Goal: Complete application form

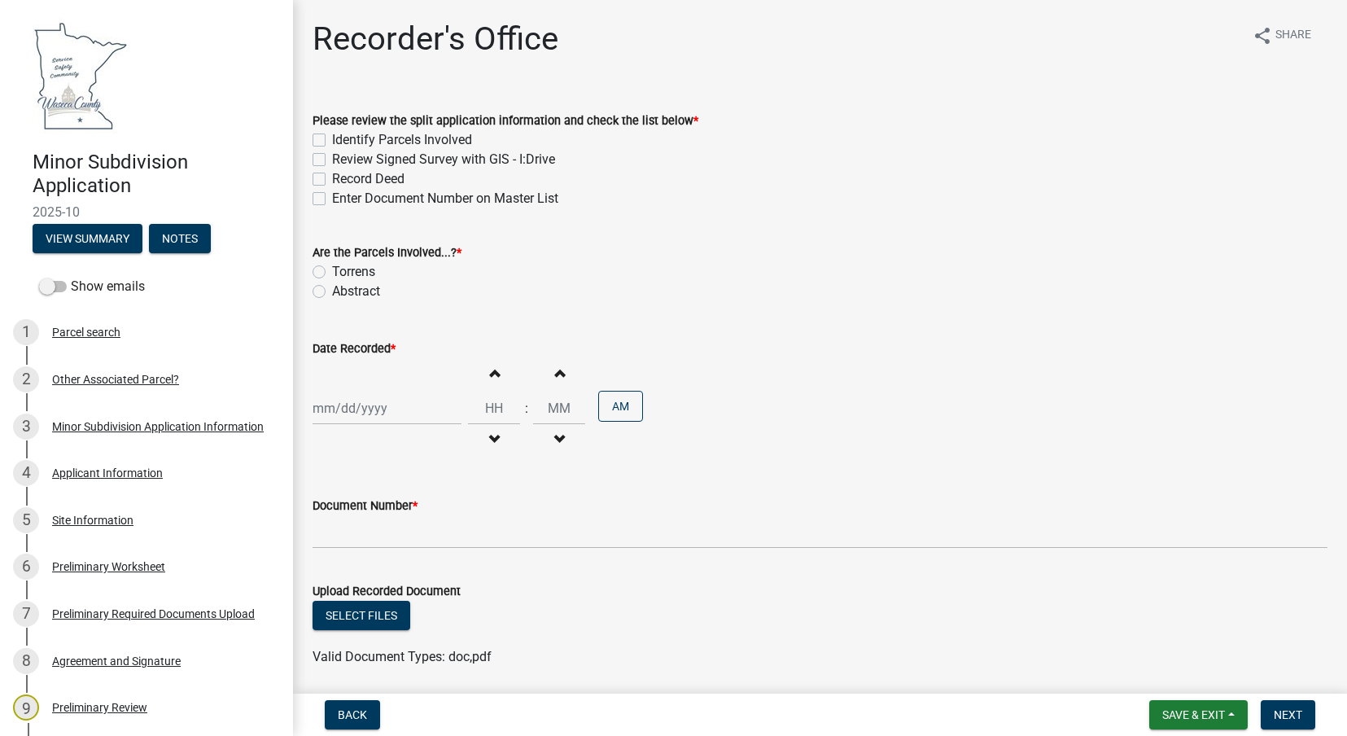
click at [332, 138] on label "Identify Parcels Involved" at bounding box center [402, 140] width 140 height 20
click at [332, 138] on input "Identify Parcels Involved" at bounding box center [337, 135] width 11 height 11
checkbox input "true"
checkbox input "false"
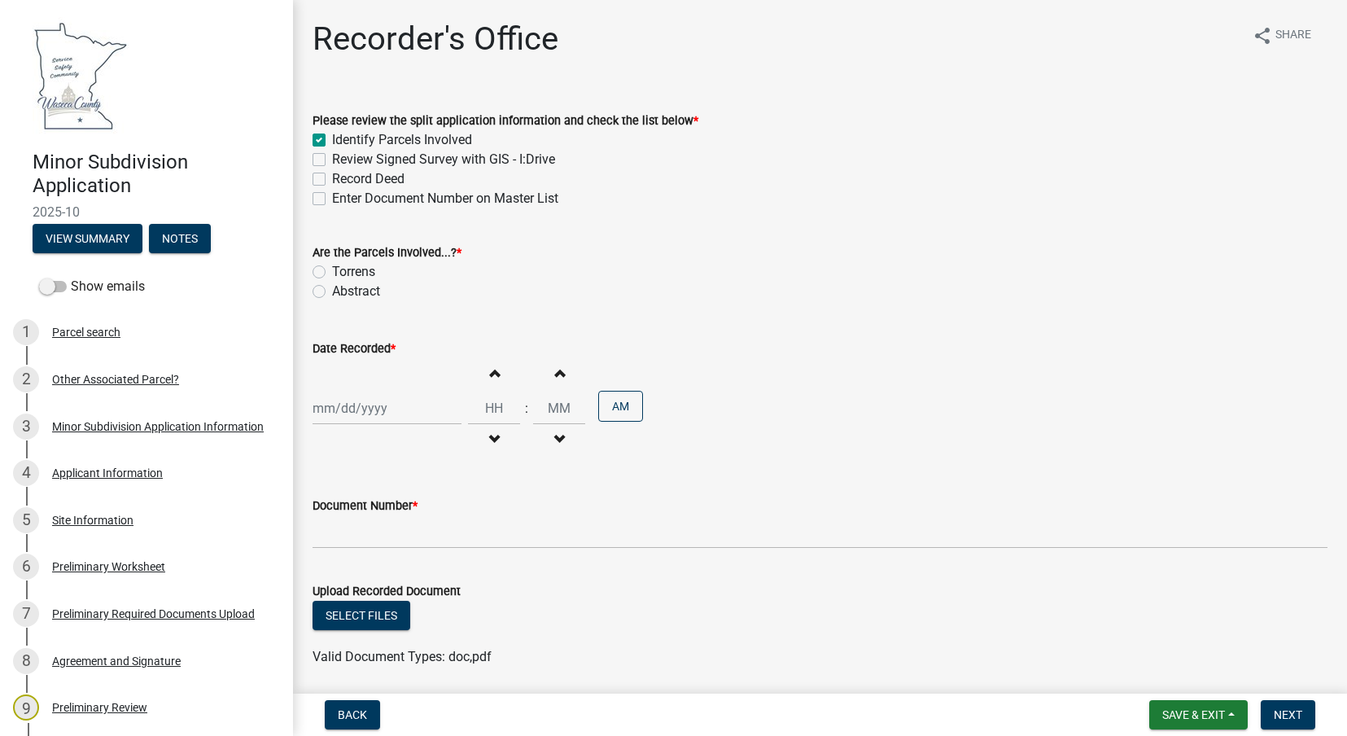
checkbox input "false"
click at [332, 160] on label "Review Signed Survey with GIS - I:Drive" at bounding box center [443, 160] width 223 height 20
click at [332, 160] on input "Review Signed Survey with GIS - I:Drive" at bounding box center [337, 155] width 11 height 11
checkbox input "true"
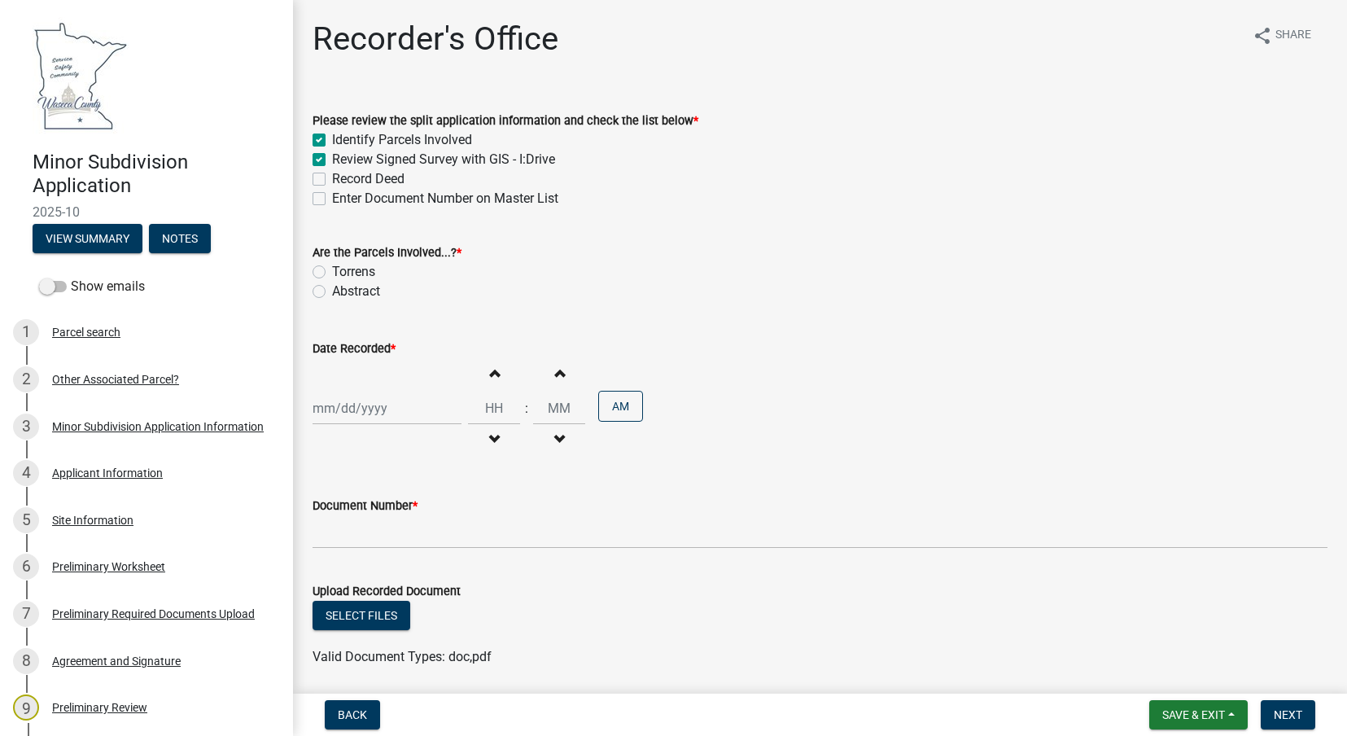
checkbox input "true"
checkbox input "false"
click at [332, 175] on label "Record Deed" at bounding box center [368, 179] width 72 height 20
click at [332, 175] on input "Record Deed" at bounding box center [337, 174] width 11 height 11
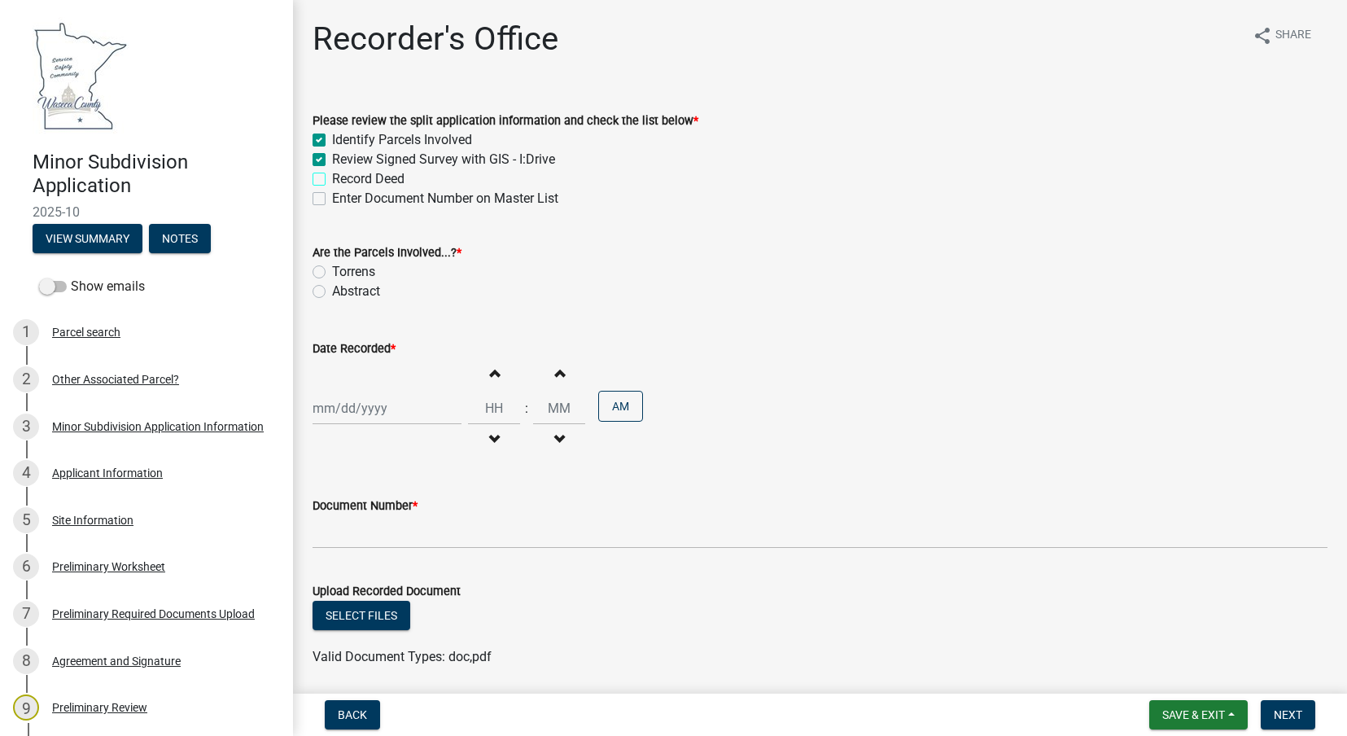
checkbox input "true"
click at [332, 198] on label "Enter Document Number on Master List" at bounding box center [445, 199] width 226 height 20
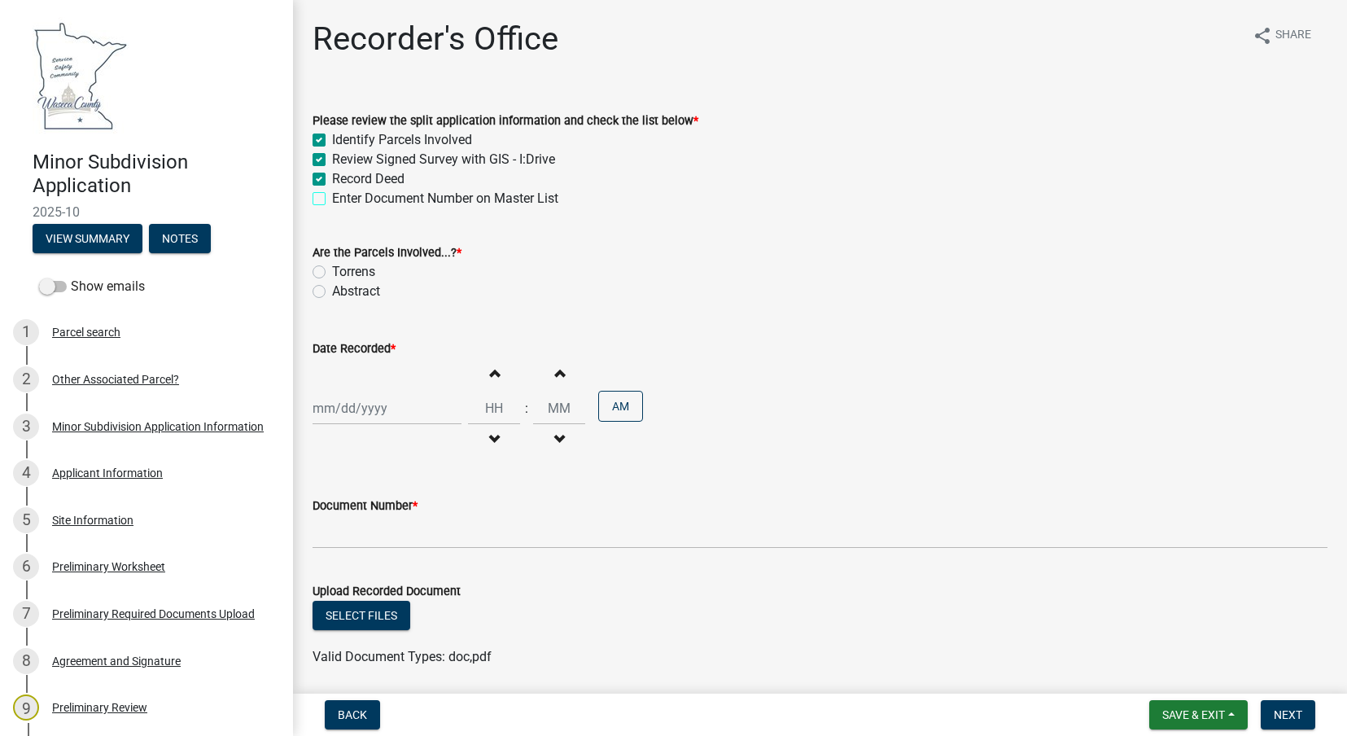
click at [332, 198] on input "Enter Document Number on Master List" at bounding box center [337, 194] width 11 height 11
checkbox input "true"
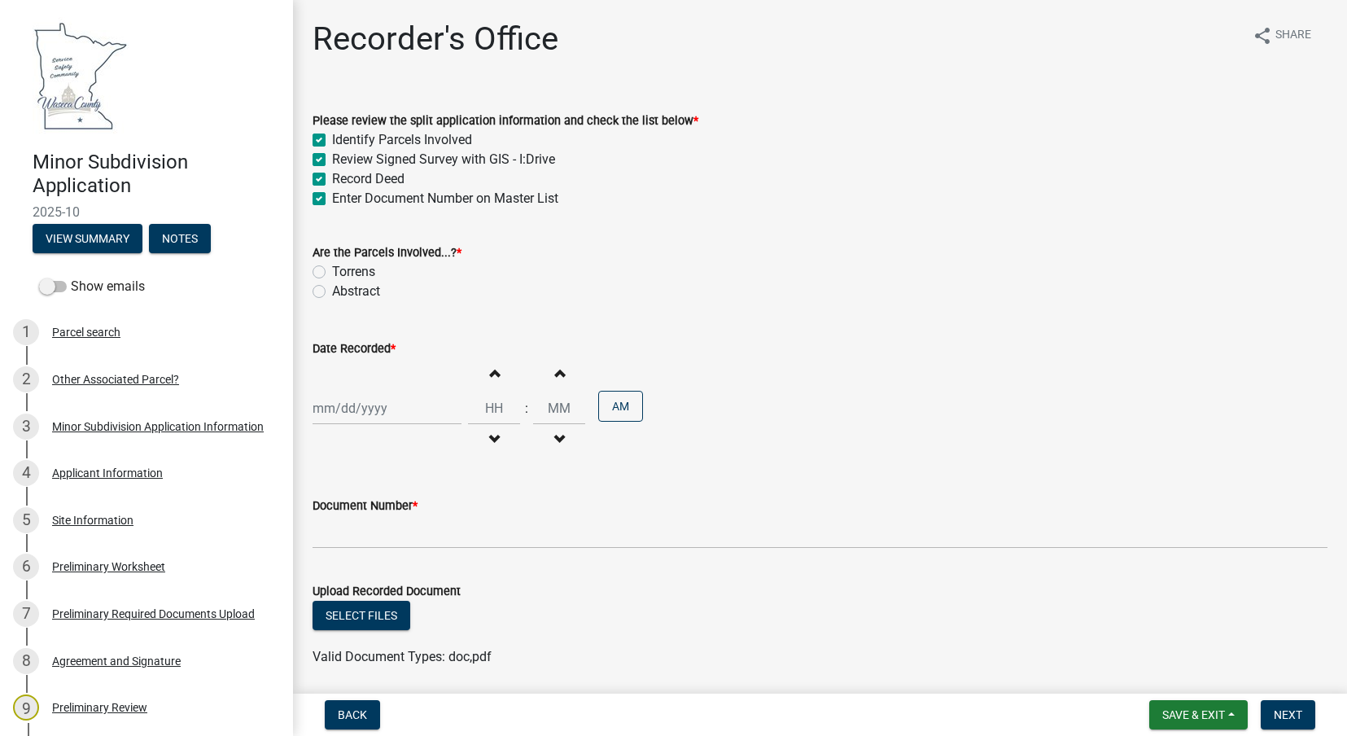
checkbox input "true"
click at [332, 290] on label "Abstract" at bounding box center [356, 292] width 48 height 20
click at [332, 290] on input "Abstract" at bounding box center [337, 287] width 11 height 11
radio input "true"
click at [360, 413] on div at bounding box center [386, 407] width 149 height 33
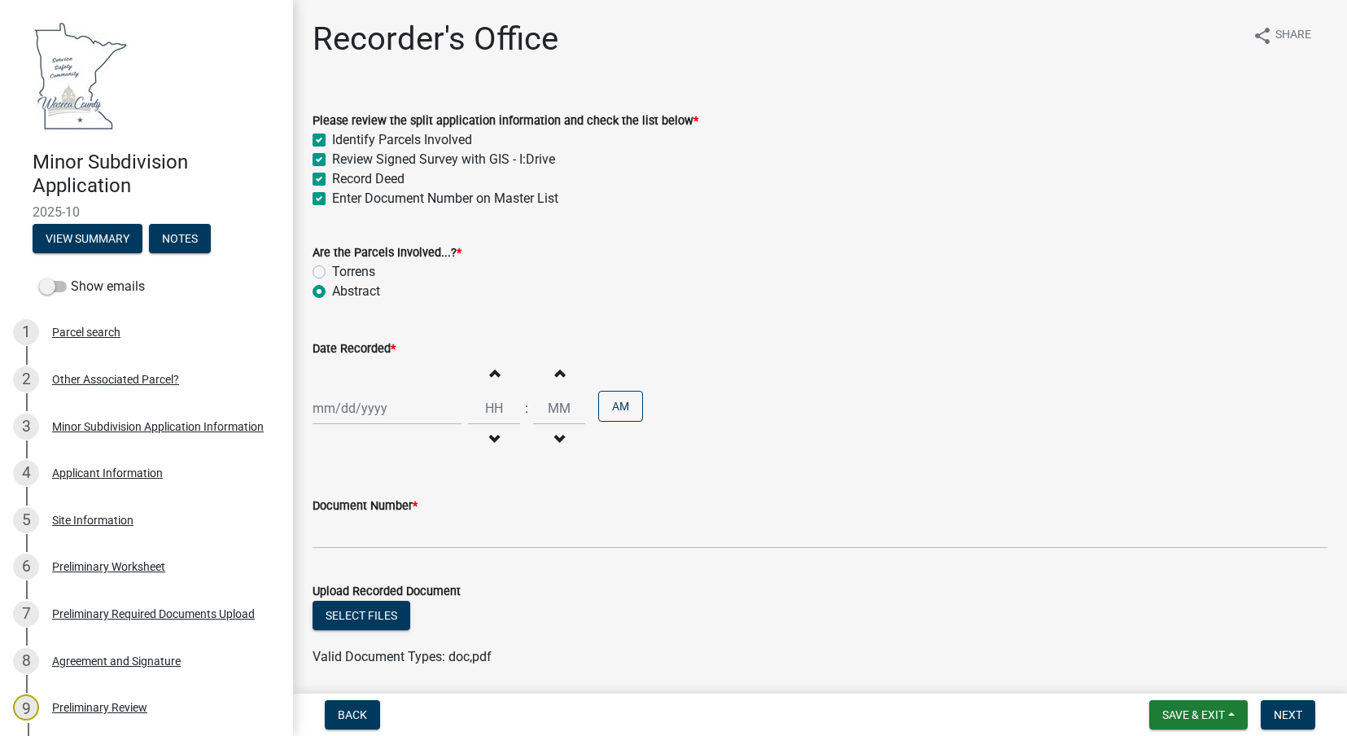
select select "8"
select select "2025"
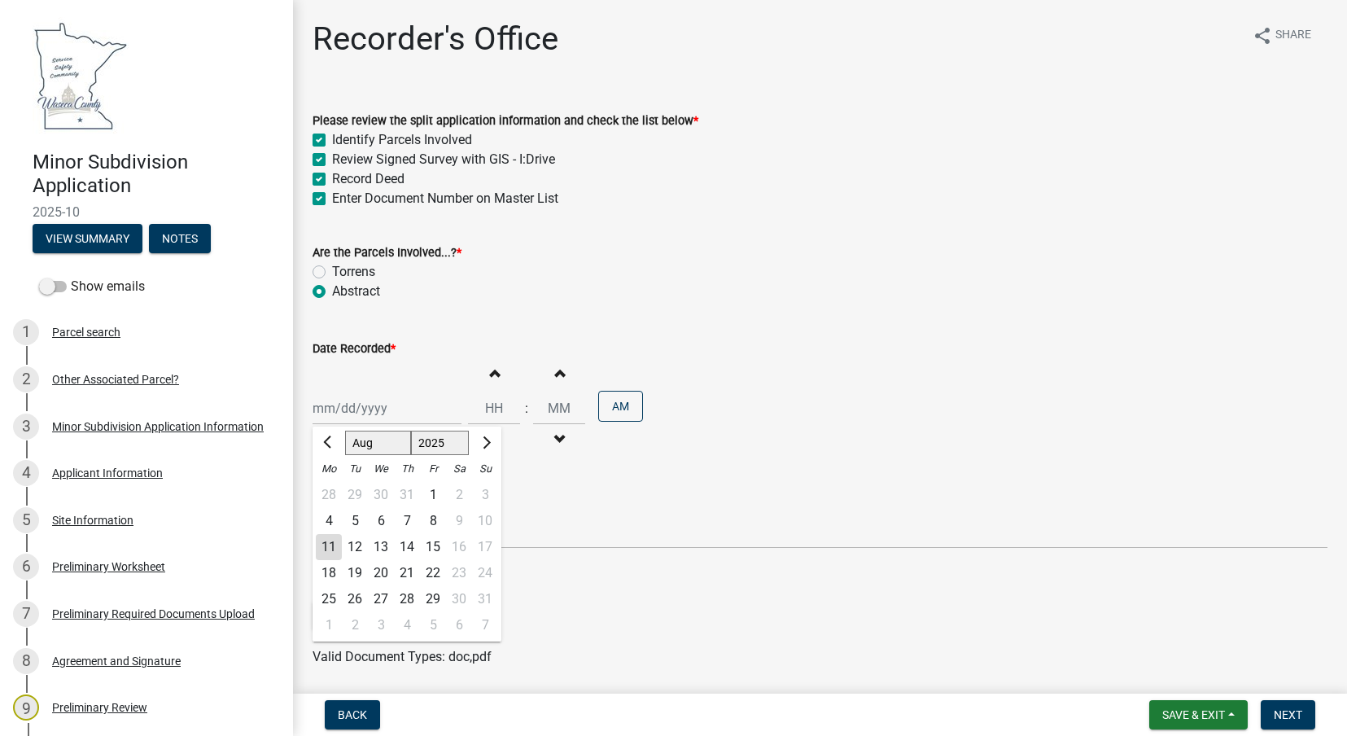
click at [331, 543] on div "11" at bounding box center [329, 547] width 26 height 26
type input "[DATE]"
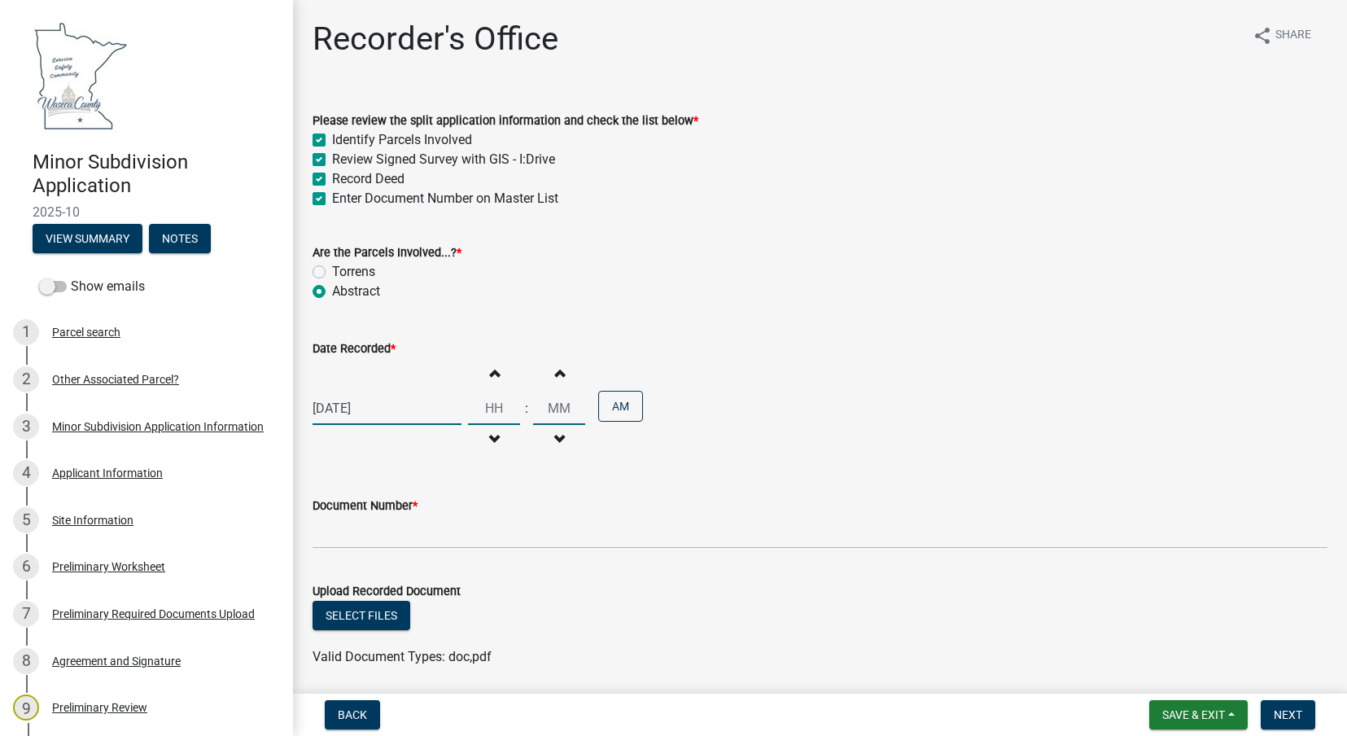
click at [487, 408] on input "Hours" at bounding box center [494, 407] width 52 height 33
type input "04"
type input "00"
click at [561, 411] on input "00" at bounding box center [559, 407] width 52 height 33
click at [628, 407] on button "AM" at bounding box center [620, 406] width 45 height 31
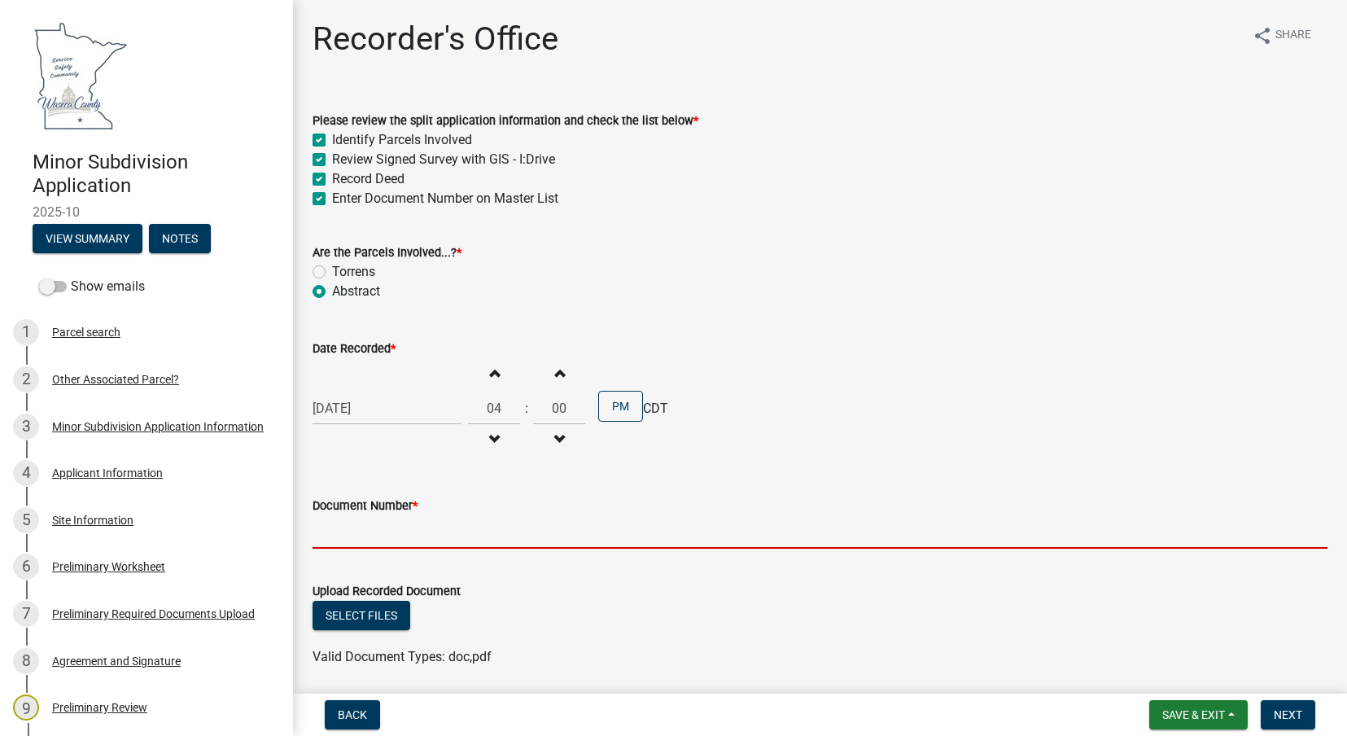
click at [404, 530] on input "Document Number *" at bounding box center [819, 531] width 1015 height 33
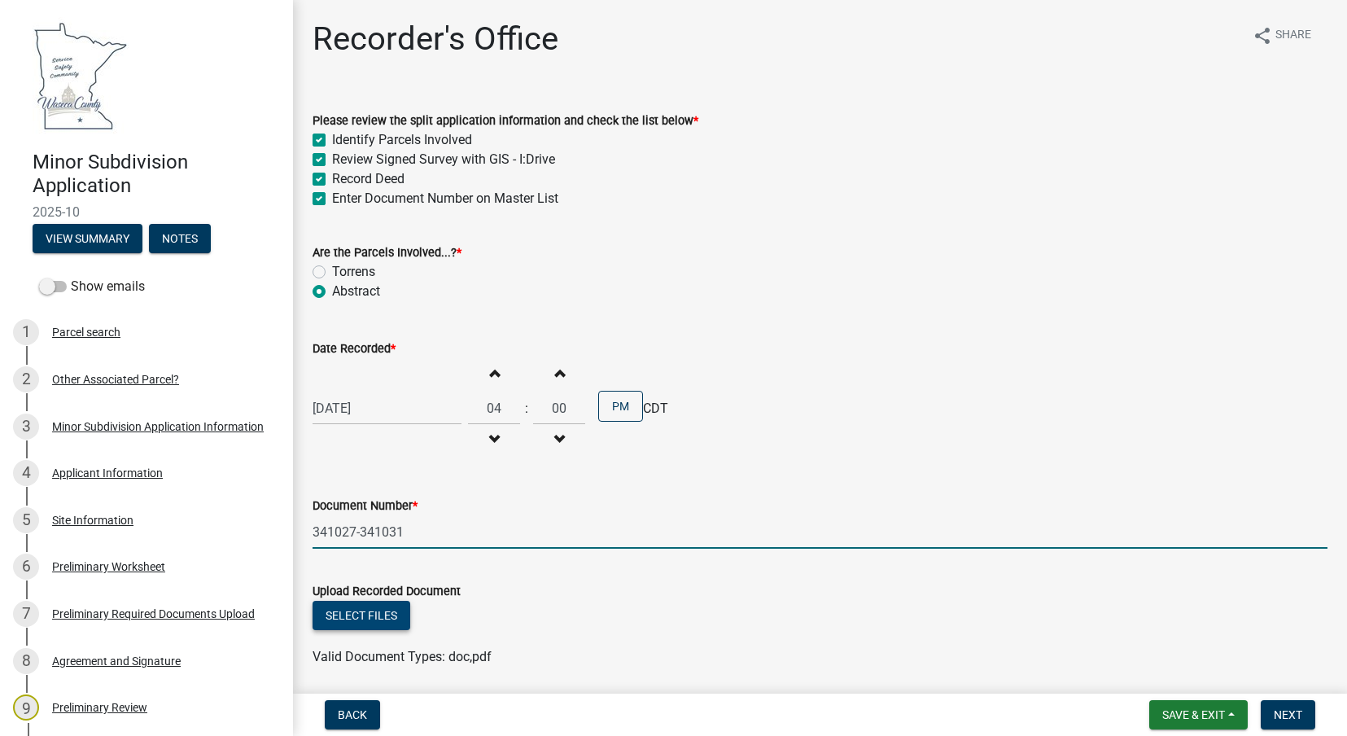
type input "341027-341031"
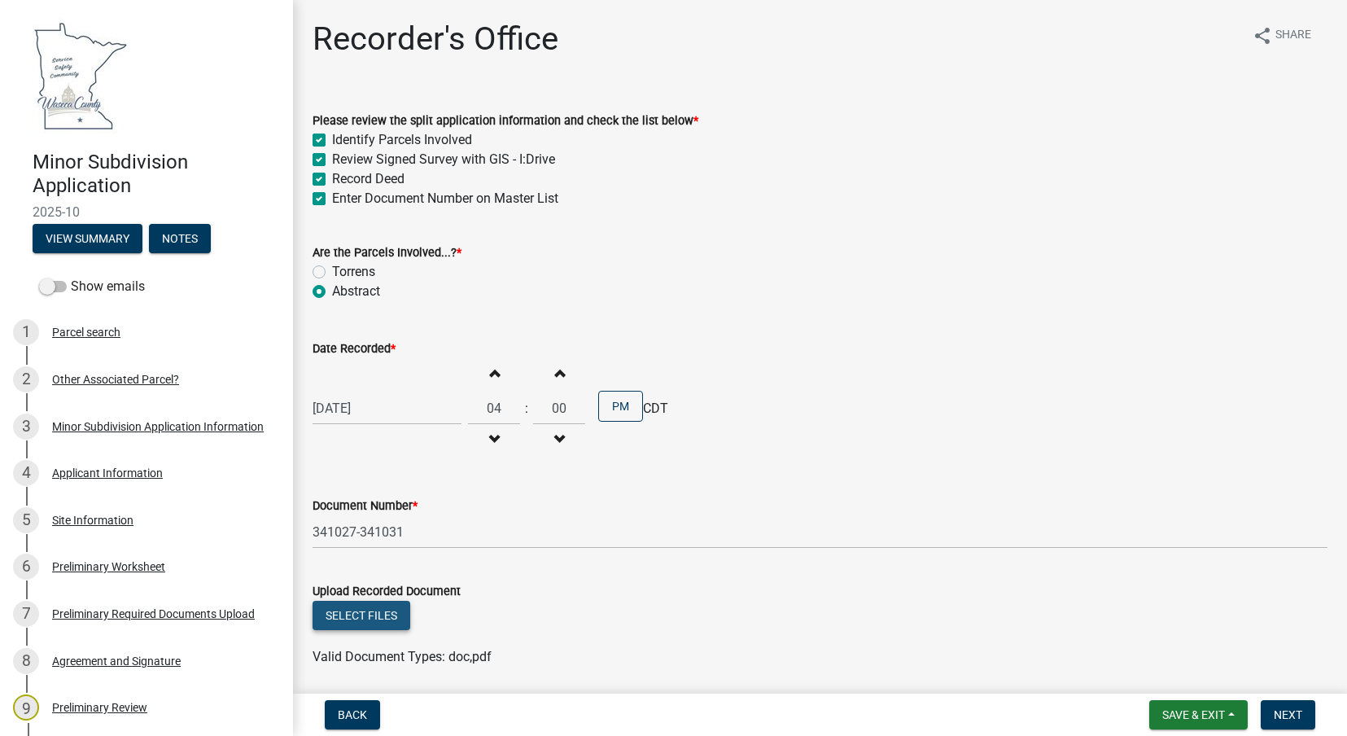
click at [379, 624] on button "Select files" at bounding box center [361, 614] width 98 height 29
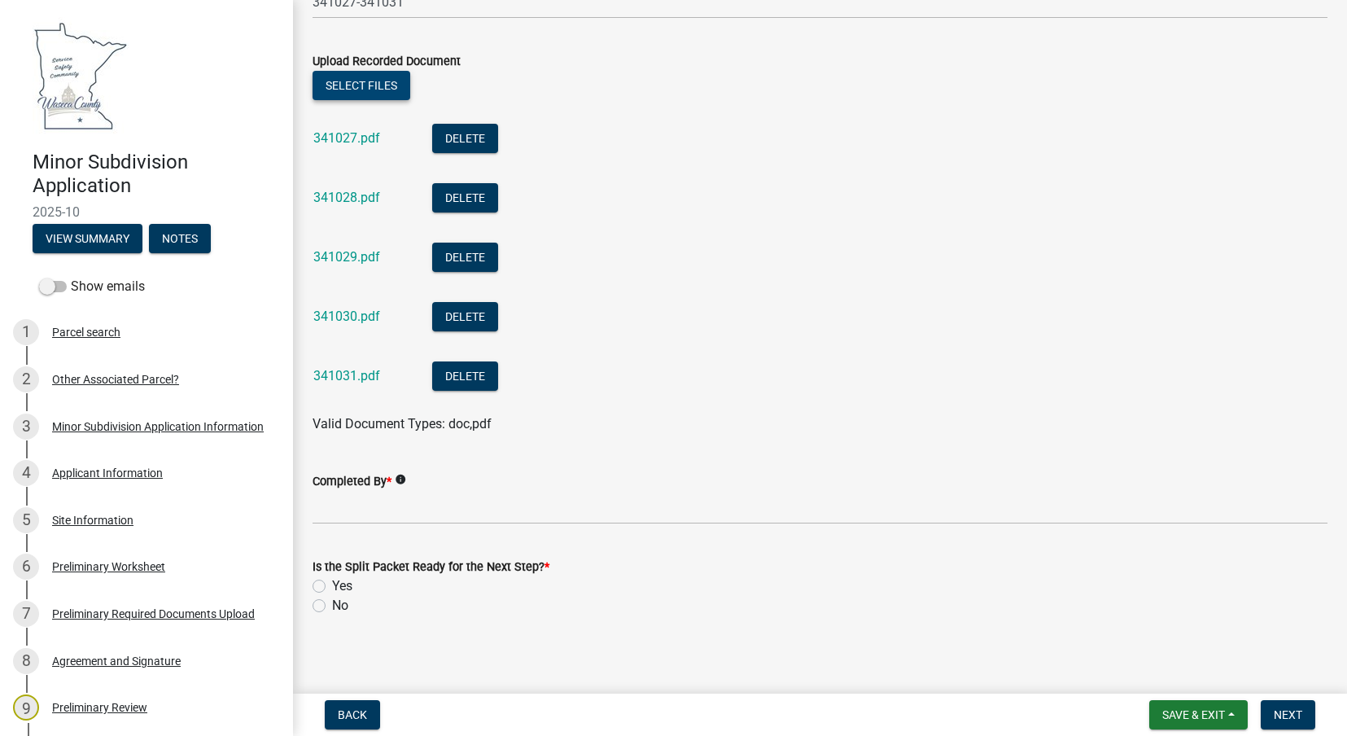
scroll to position [536, 0]
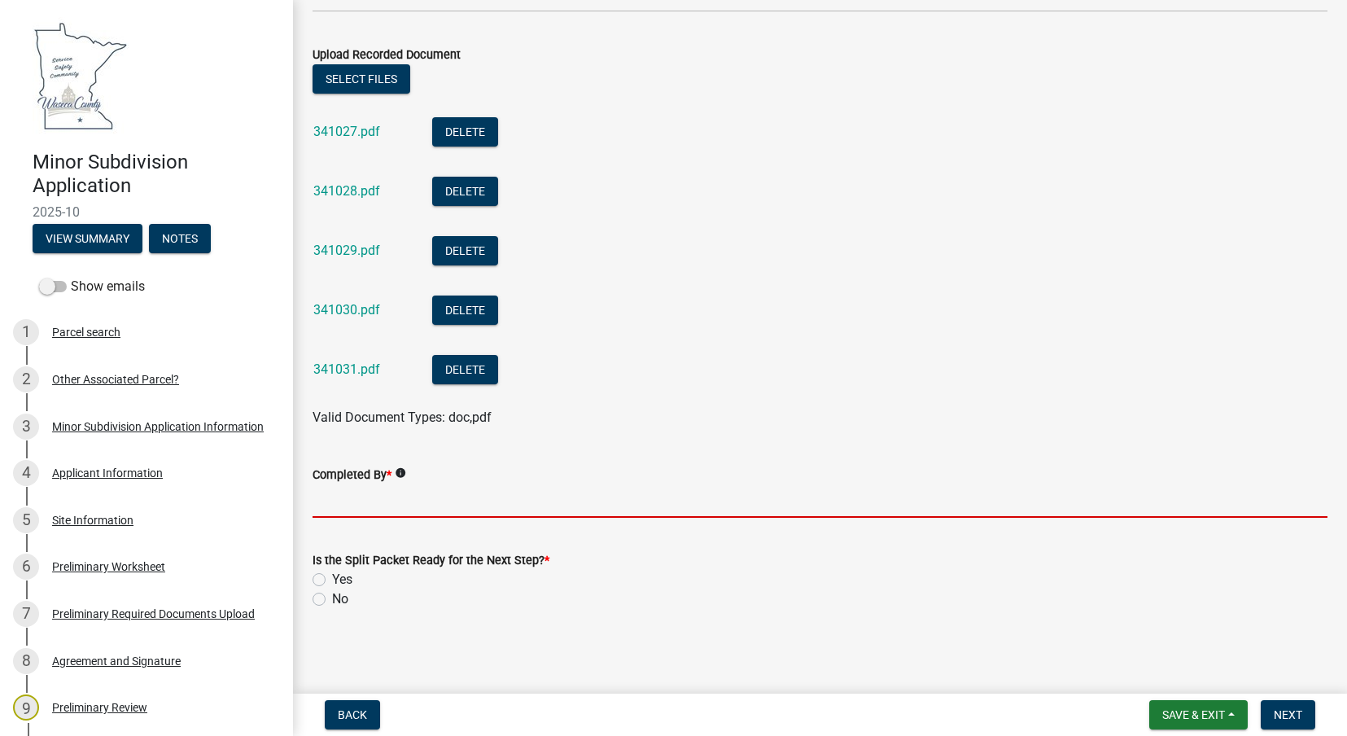
click at [418, 501] on input "Completed By *" at bounding box center [819, 500] width 1015 height 33
type input "[PERSON_NAME]"
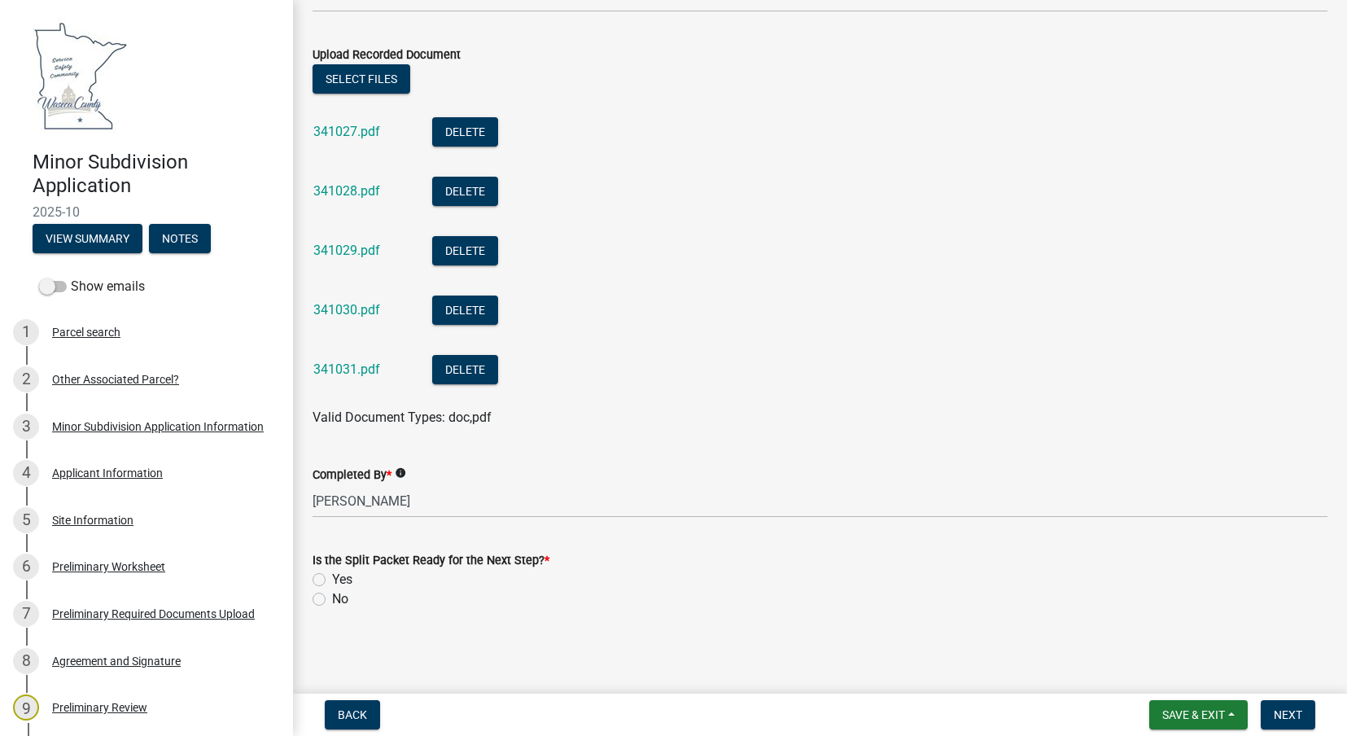
click at [332, 578] on label "Yes" at bounding box center [342, 580] width 20 height 20
click at [332, 578] on input "Yes" at bounding box center [337, 575] width 11 height 11
radio input "true"
click at [1282, 705] on button "Next" at bounding box center [1287, 714] width 55 height 29
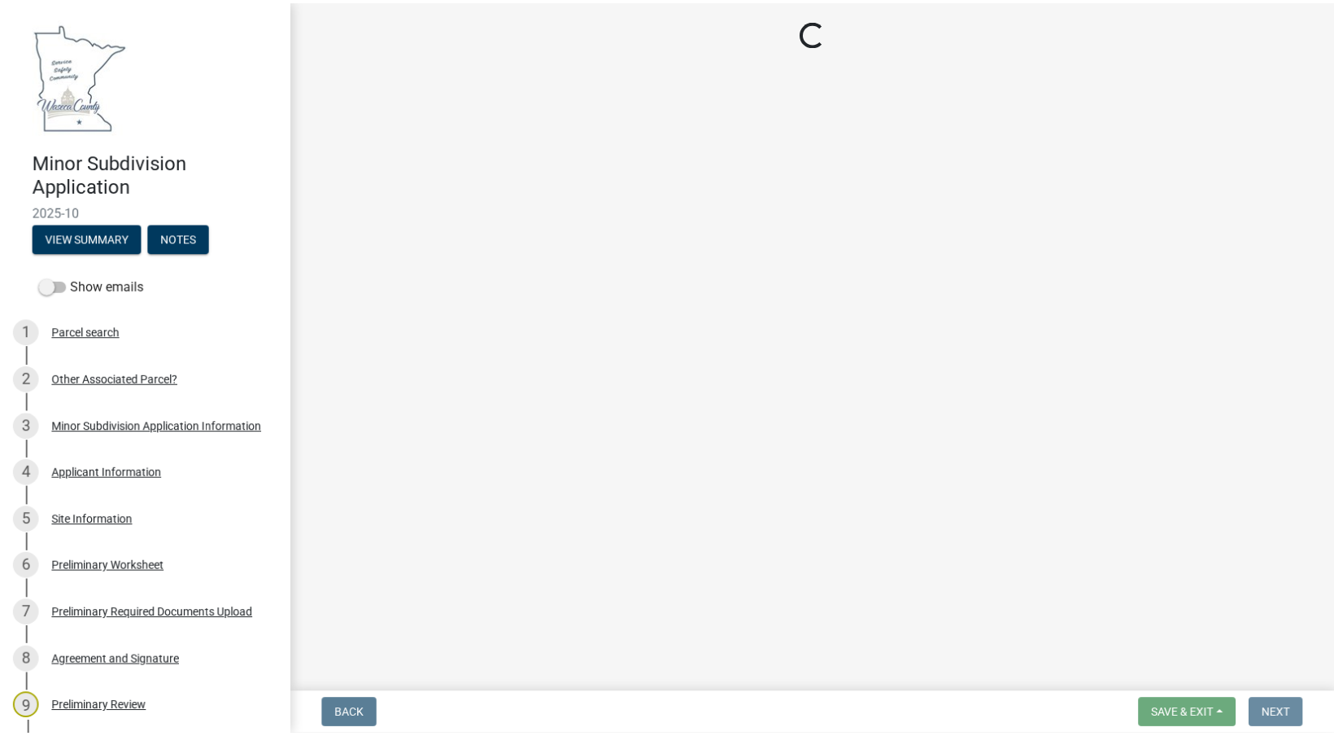
scroll to position [0, 0]
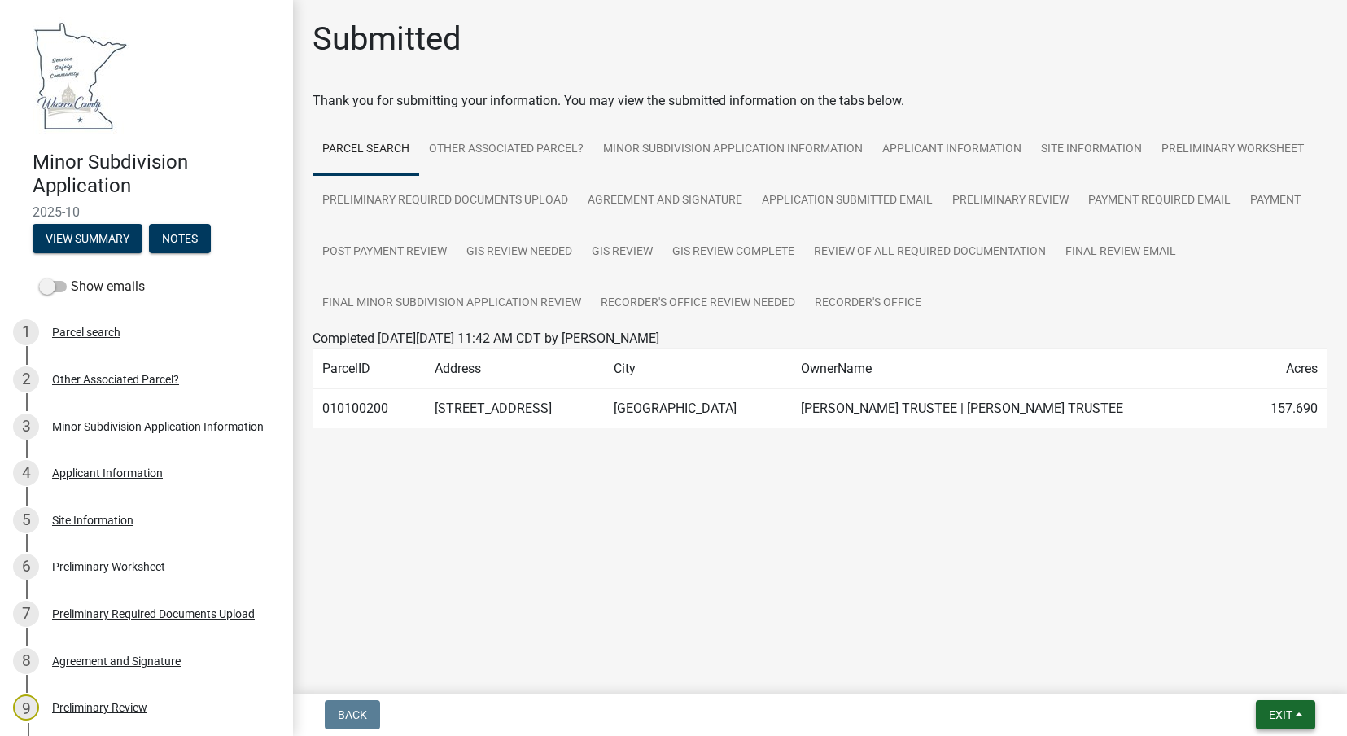
click at [1285, 709] on span "Exit" at bounding box center [1280, 714] width 24 height 13
click at [1216, 669] on button "Save & Exit" at bounding box center [1250, 672] width 130 height 39
